Goal: Transaction & Acquisition: Purchase product/service

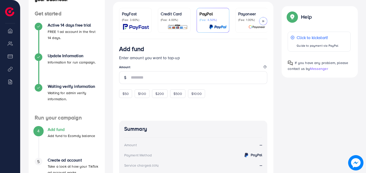
scroll to position [73, 0]
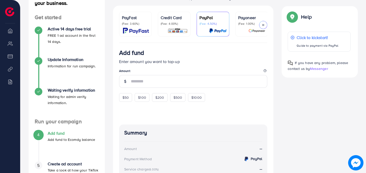
click at [181, 28] on img at bounding box center [177, 31] width 20 height 6
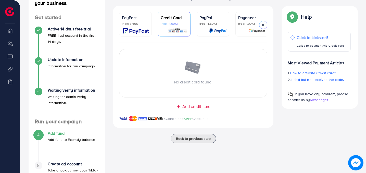
click at [206, 29] on div at bounding box center [212, 31] width 27 height 6
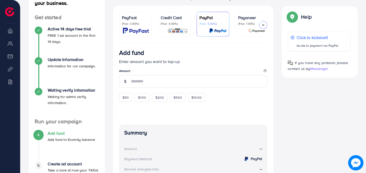
click at [251, 26] on div "Payoneer (Fee: 1.00%)" at bounding box center [251, 24] width 27 height 19
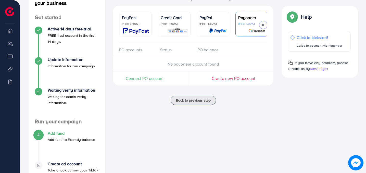
click at [264, 25] on icon at bounding box center [263, 25] width 4 height 4
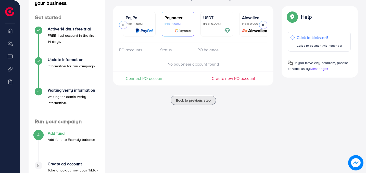
scroll to position [0, 78]
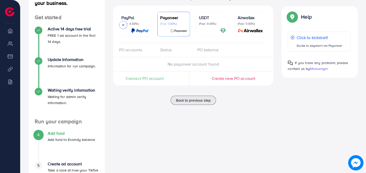
click at [211, 29] on div at bounding box center [212, 31] width 27 height 6
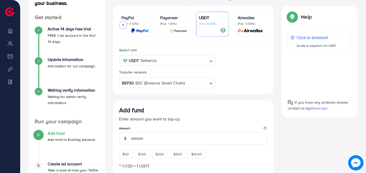
click at [149, 61] on div "USDT TetherUs" at bounding box center [164, 60] width 87 height 9
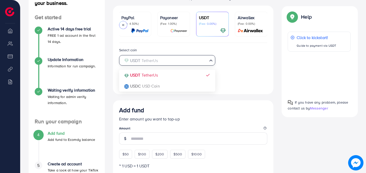
click at [149, 62] on input "Search for option" at bounding box center [164, 61] width 86 height 8
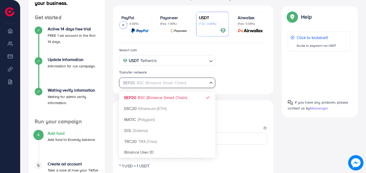
click at [170, 83] on div "BEP20 BSC (Binance Smart Chain)" at bounding box center [164, 82] width 87 height 9
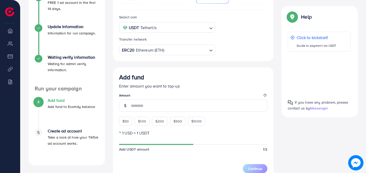
scroll to position [111, 0]
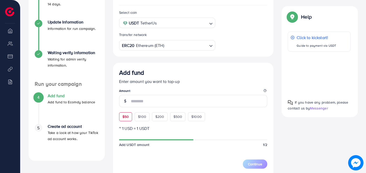
click at [126, 117] on span "$50" at bounding box center [125, 116] width 6 height 5
type input "**"
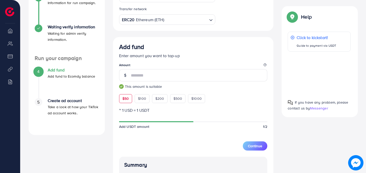
scroll to position [151, 0]
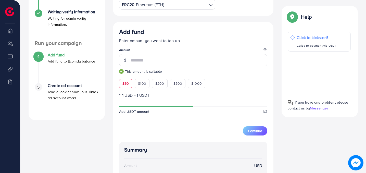
click at [257, 124] on div "Continue" at bounding box center [255, 127] width 24 height 15
click at [251, 128] on button "Continue" at bounding box center [255, 130] width 24 height 9
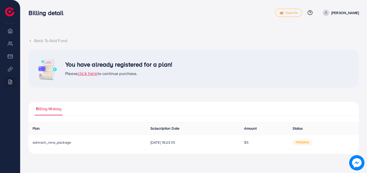
drag, startPoint x: 10, startPoint y: 67, endPoint x: 10, endPoint y: 56, distance: 11.2
click at [10, 56] on ul "Overview My ad accounts Payment Product Links Billing" at bounding box center [10, 59] width 20 height 69
click at [8, 37] on ul "Overview My ad accounts Payment Product Links Billing" at bounding box center [10, 59] width 20 height 69
click at [81, 74] on span "click here" at bounding box center [88, 73] width 20 height 6
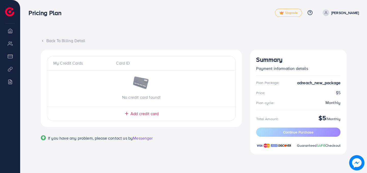
click at [45, 38] on div "Back To Billing Detail" at bounding box center [194, 41] width 306 height 6
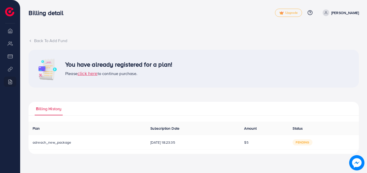
click at [88, 75] on span "click here" at bounding box center [88, 73] width 20 height 6
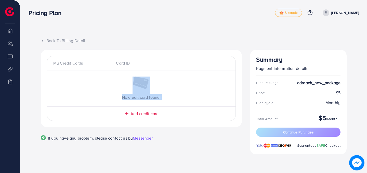
drag, startPoint x: 120, startPoint y: 111, endPoint x: 123, endPoint y: 103, distance: 8.5
click at [123, 103] on div "My Credit Cards Card ID No credit card found! Add credit card" at bounding box center [141, 88] width 189 height 65
click at [11, 45] on li "My ad accounts" at bounding box center [10, 43] width 20 height 10
click at [9, 20] on div "Ecomdy Balance $0 Overview My ad accounts Payment Product Links Billing" at bounding box center [10, 86] width 20 height 173
click at [11, 7] on img at bounding box center [9, 11] width 9 height 9
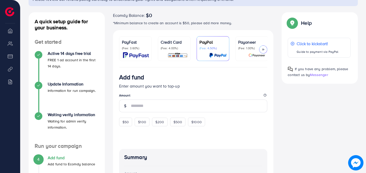
scroll to position [26, 0]
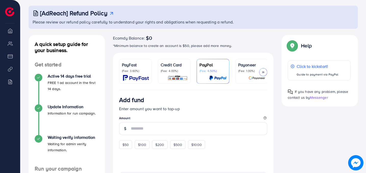
click at [269, 70] on div "PayFast (Fee: 3.60%) Credit Card (Fee: 4.00%) PayPal (Fee: 4.50%) Payoneer (Fee…" at bounding box center [193, 71] width 161 height 37
click at [263, 74] on div at bounding box center [263, 72] width 8 height 8
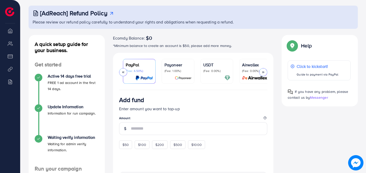
scroll to position [0, 78]
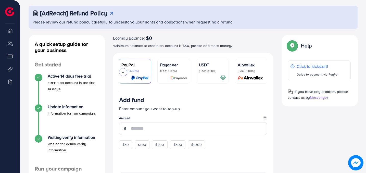
click at [209, 73] on div "USDT (Fee: 0.00%)" at bounding box center [212, 71] width 27 height 19
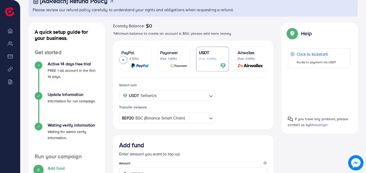
scroll to position [51, 0]
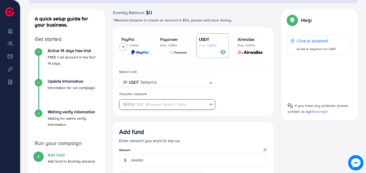
click at [168, 108] on div "BEP20 BSC (Binance Smart Chain)" at bounding box center [164, 103] width 87 height 9
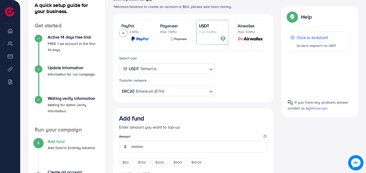
scroll to position [105, 0]
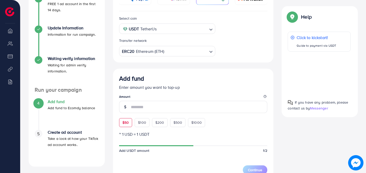
click at [128, 120] on div "$50" at bounding box center [125, 122] width 13 height 9
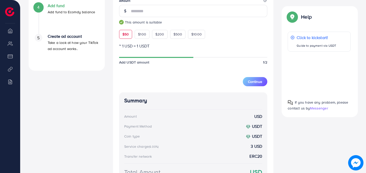
scroll to position [198, 0]
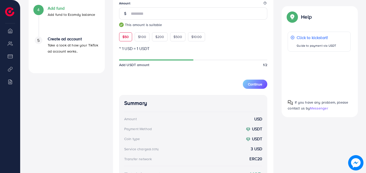
click at [196, 47] on p "~ 1 USD = 1 USDT" at bounding box center [193, 48] width 148 height 6
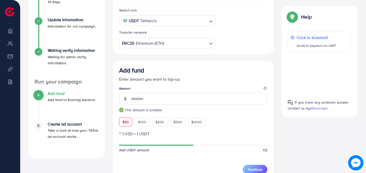
scroll to position [170, 0]
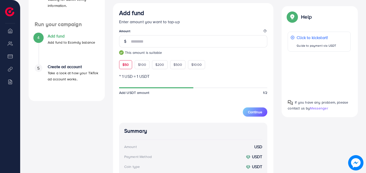
click at [185, 84] on form "Add fund Enter amount you want to top-up Amount ** This amount is suitable $50 …" at bounding box center [193, 62] width 148 height 107
click at [184, 88] on div at bounding box center [193, 87] width 148 height 5
click at [206, 88] on div at bounding box center [193, 87] width 148 height 1
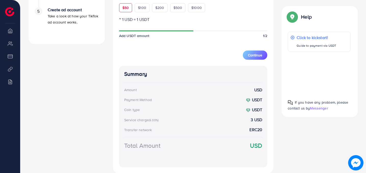
scroll to position [222, 0]
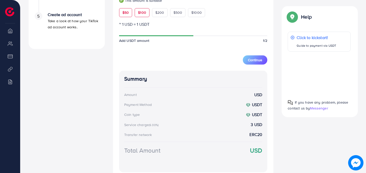
click at [139, 13] on span "$100" at bounding box center [142, 12] width 8 height 5
click at [122, 14] on span "$50" at bounding box center [125, 12] width 6 height 5
click at [190, 15] on div "$1000" at bounding box center [196, 12] width 17 height 9
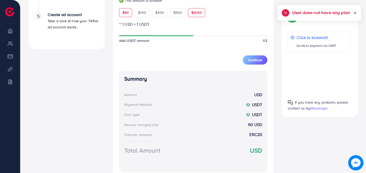
click at [128, 17] on div "$50" at bounding box center [125, 12] width 13 height 9
type input "**"
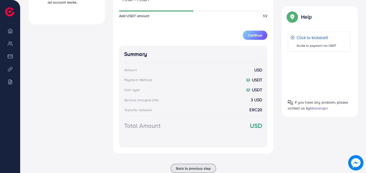
scroll to position [263, 0]
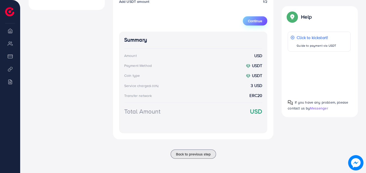
click at [260, 23] on button "Continue" at bounding box center [255, 20] width 24 height 9
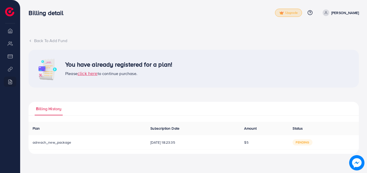
click at [291, 14] on span "Upgrade" at bounding box center [288, 13] width 18 height 4
